Goal: Information Seeking & Learning: Learn about a topic

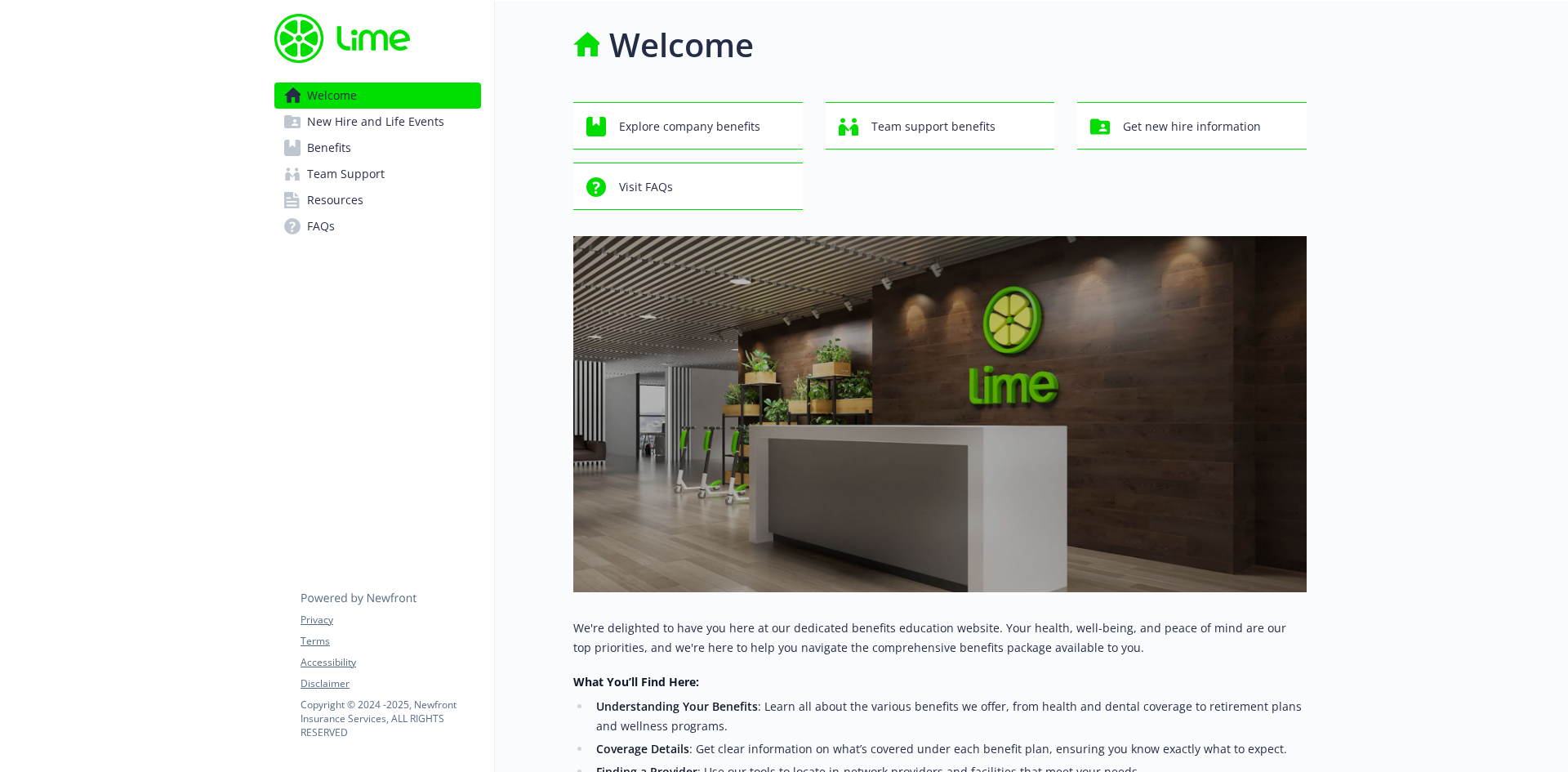
click at [327, 146] on span "Benefits" at bounding box center [329, 147] width 44 height 26
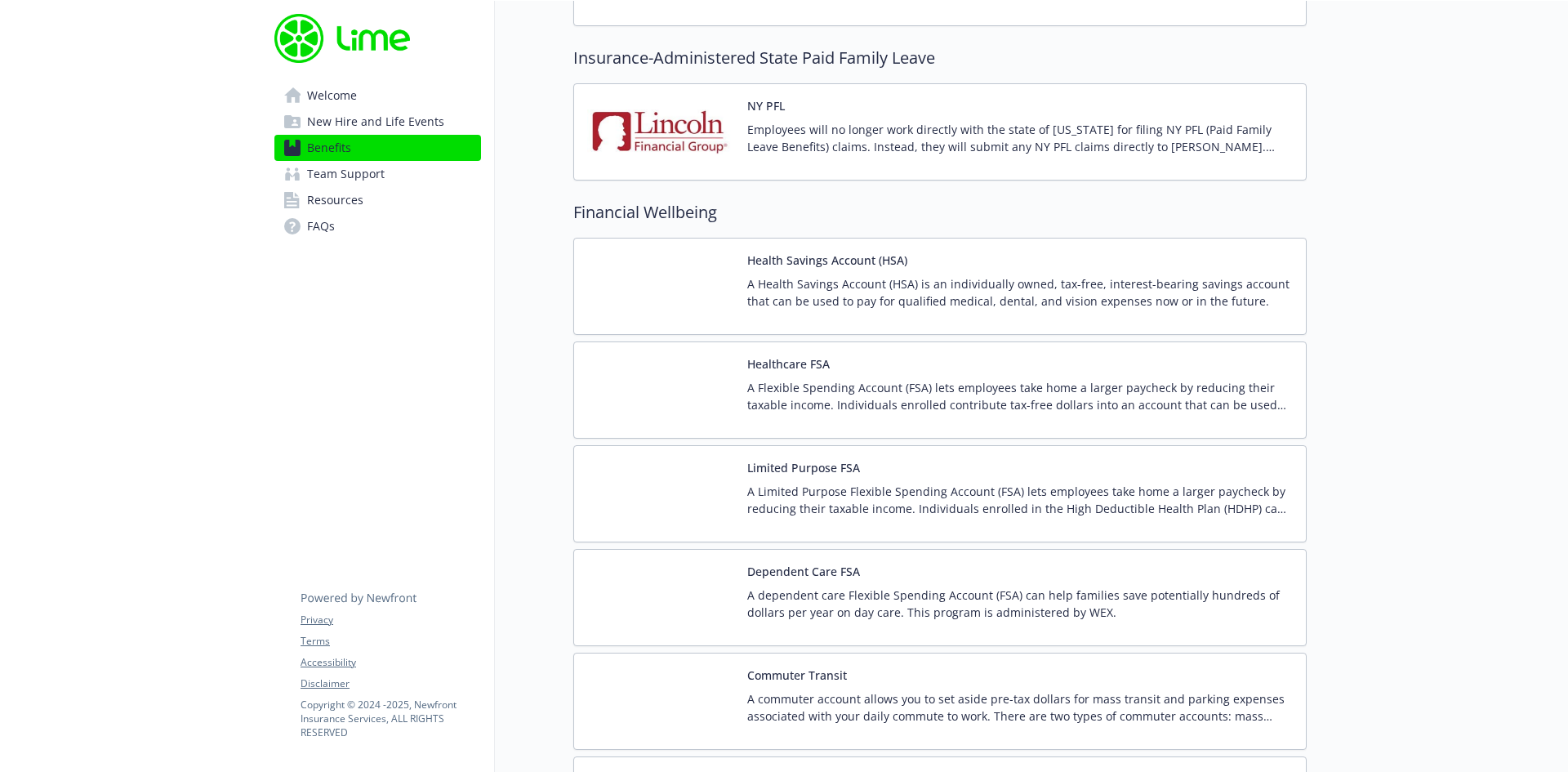
scroll to position [1959, 0]
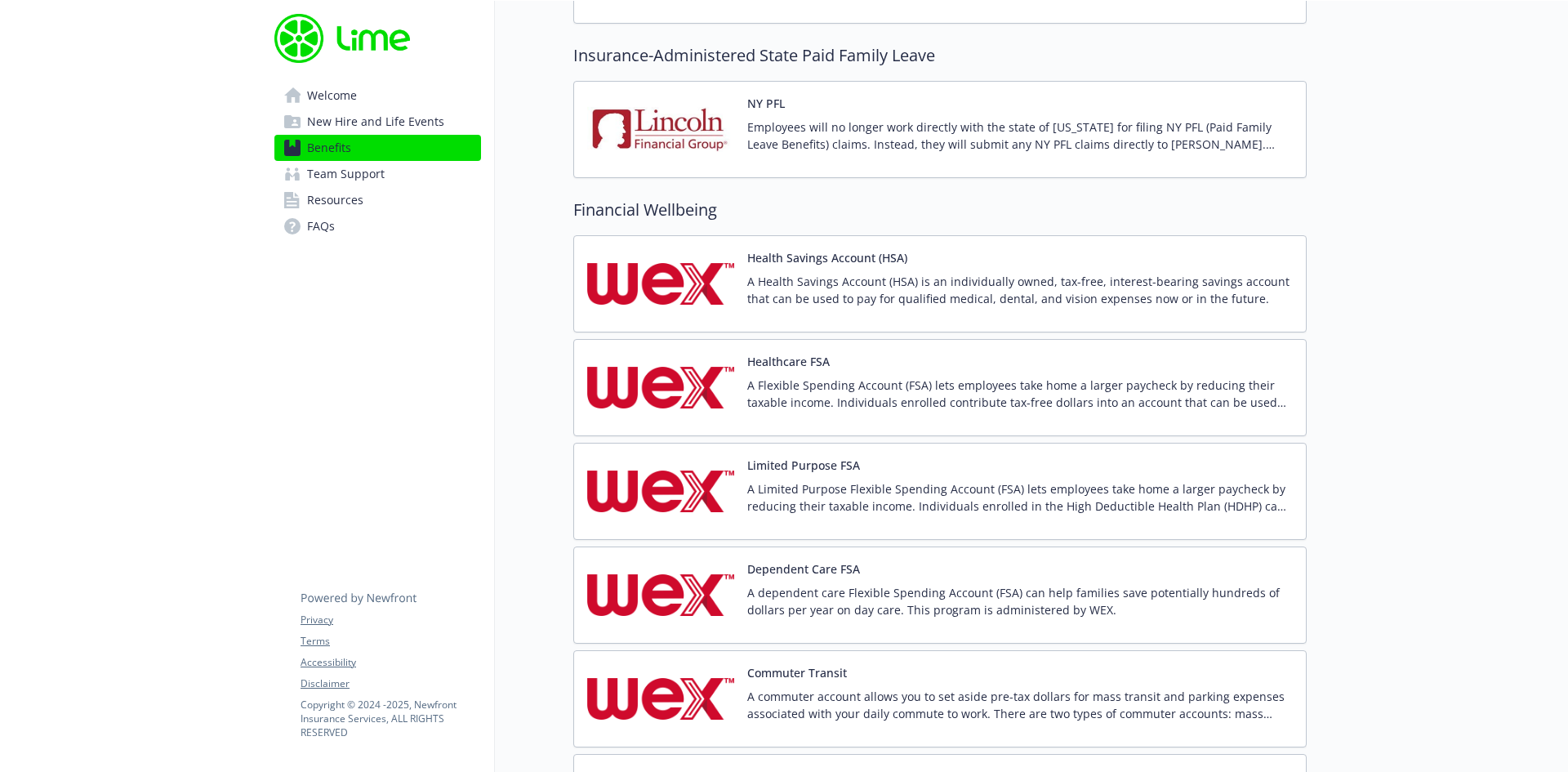
click at [838, 256] on button "Health Savings Account (HSA)" at bounding box center [828, 257] width 160 height 17
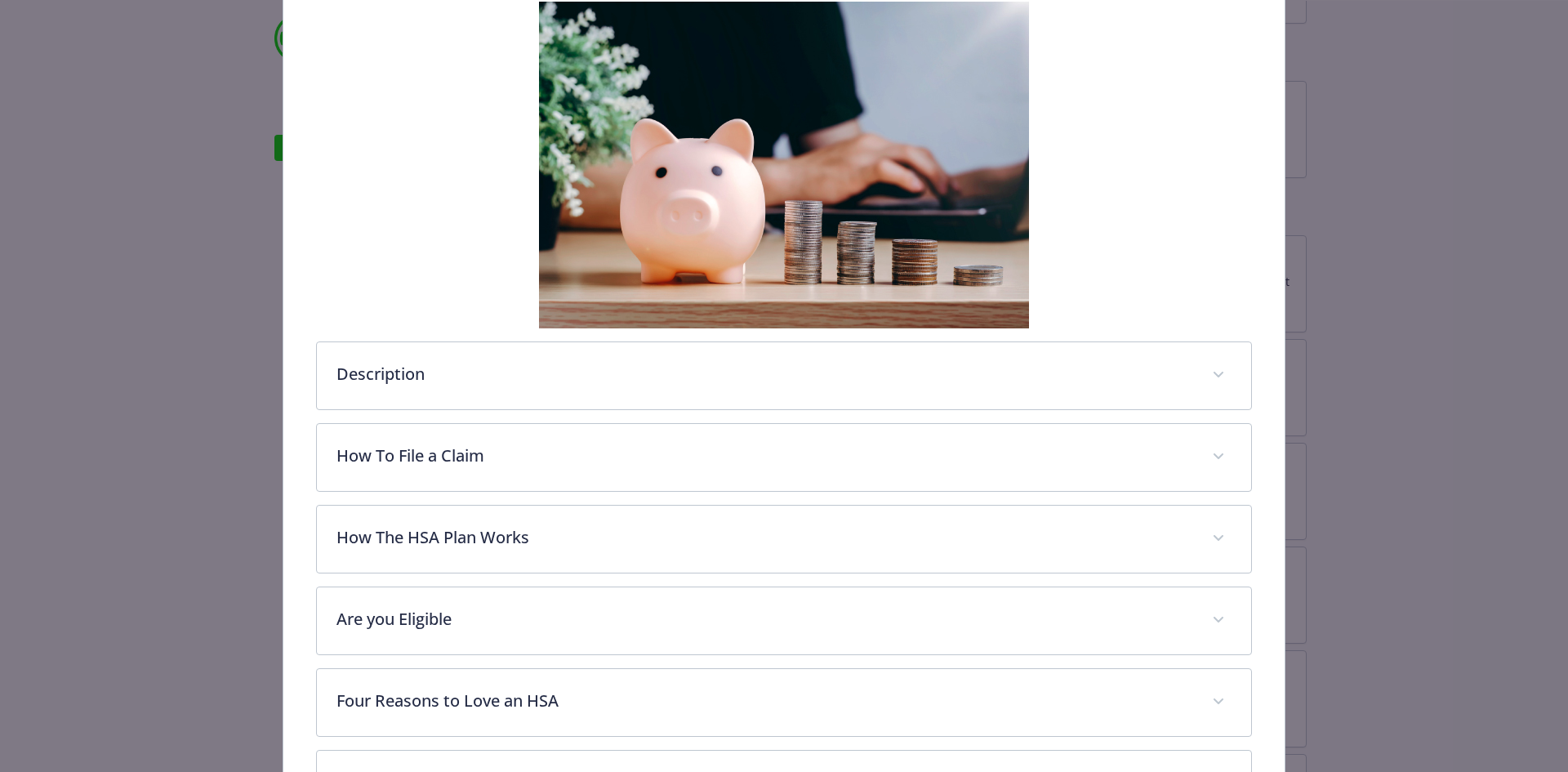
scroll to position [355, 0]
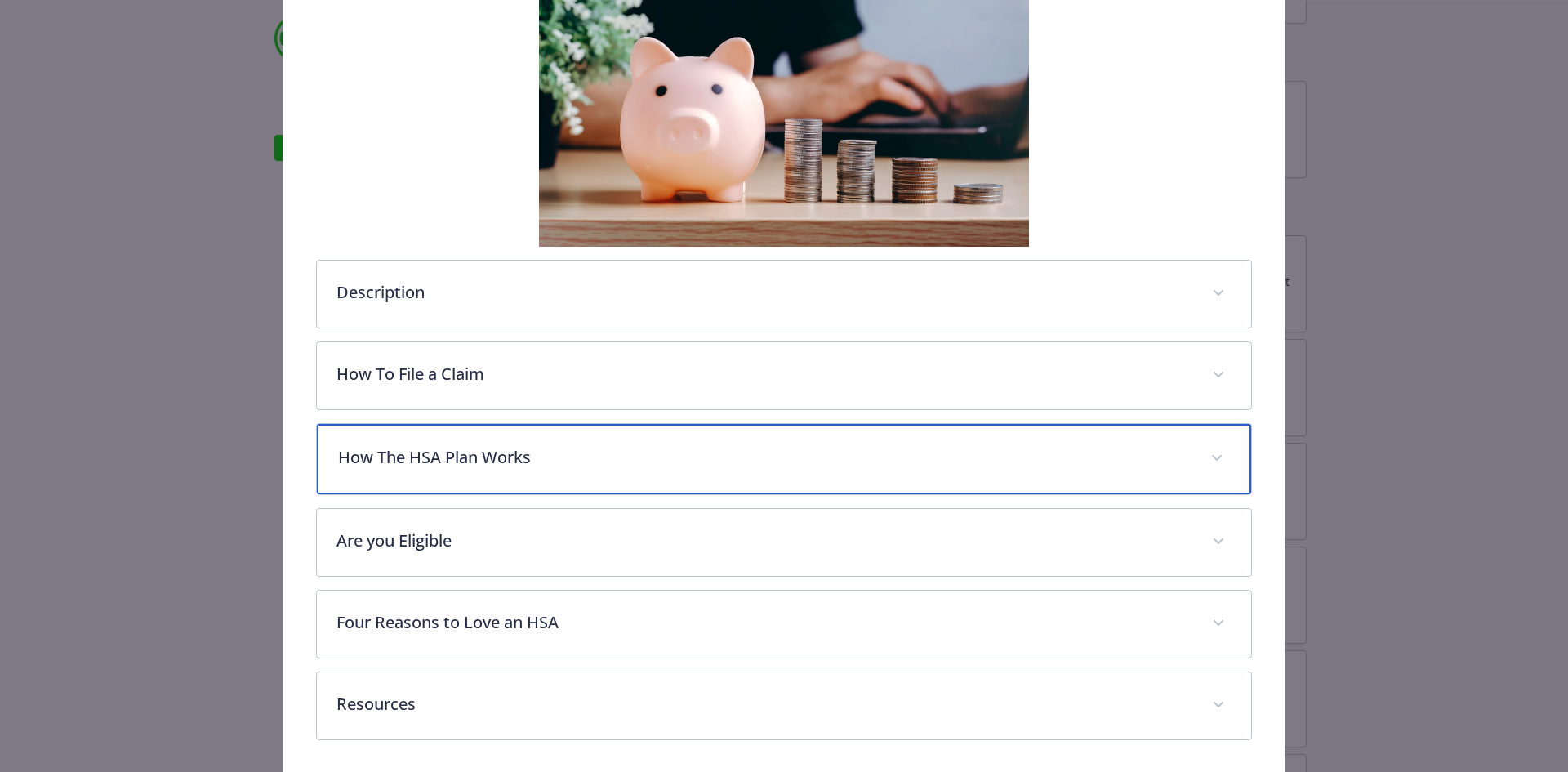
click at [397, 458] on p "How The HSA Plan Works" at bounding box center [764, 457] width 853 height 25
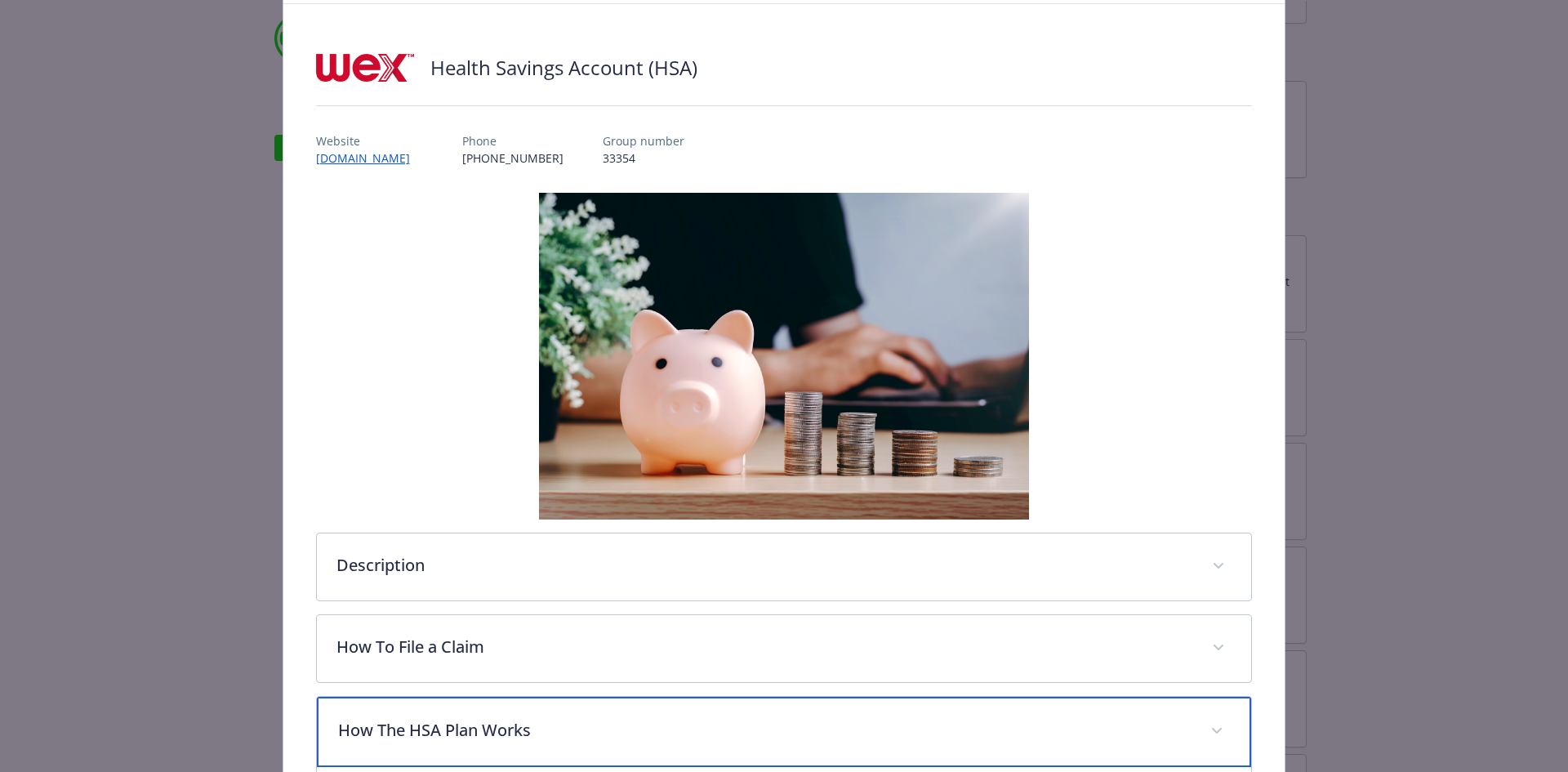
scroll to position [0, 0]
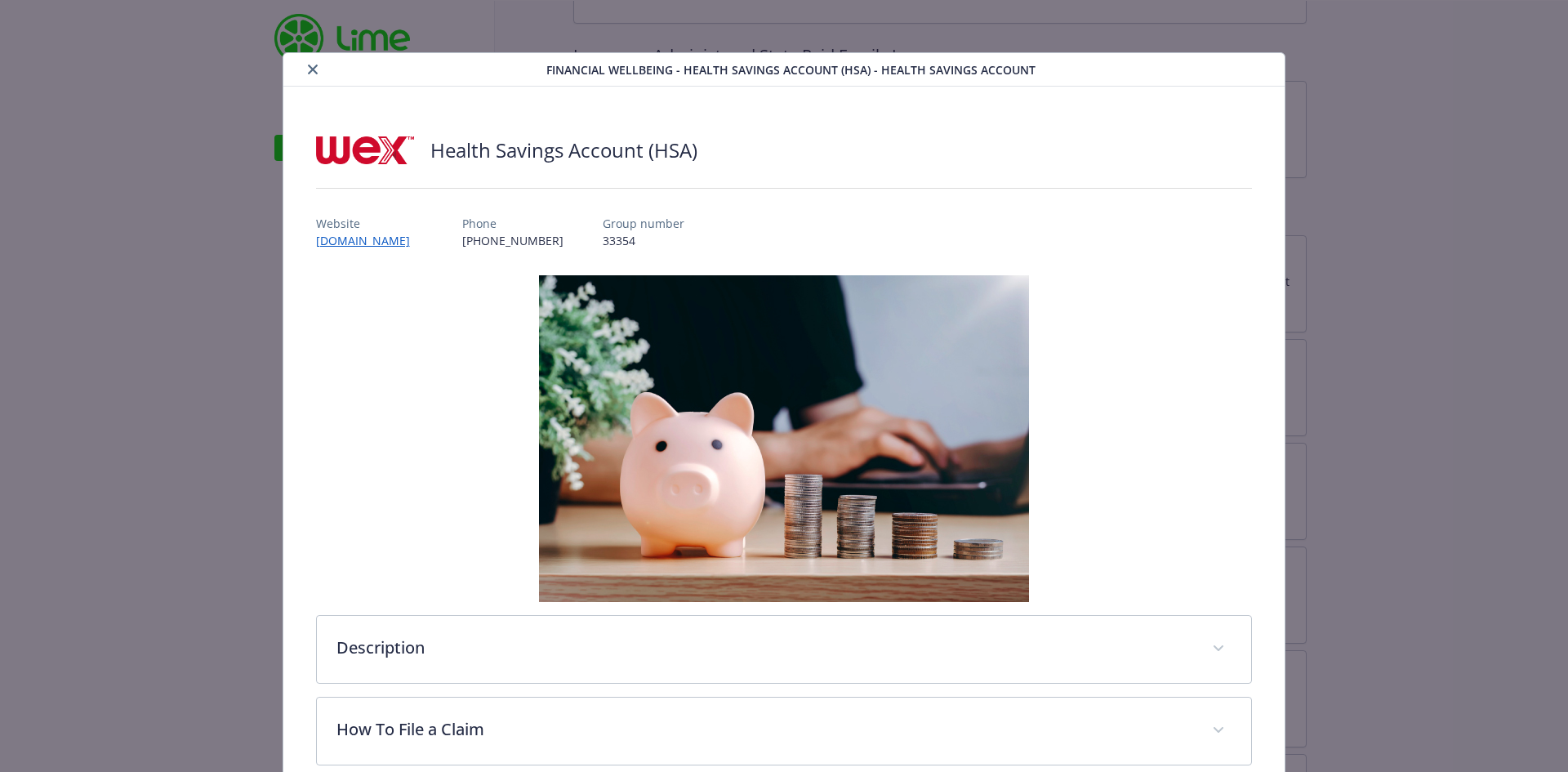
click at [313, 77] on button "close" at bounding box center [312, 69] width 20 height 20
